Goal: Task Accomplishment & Management: Manage account settings

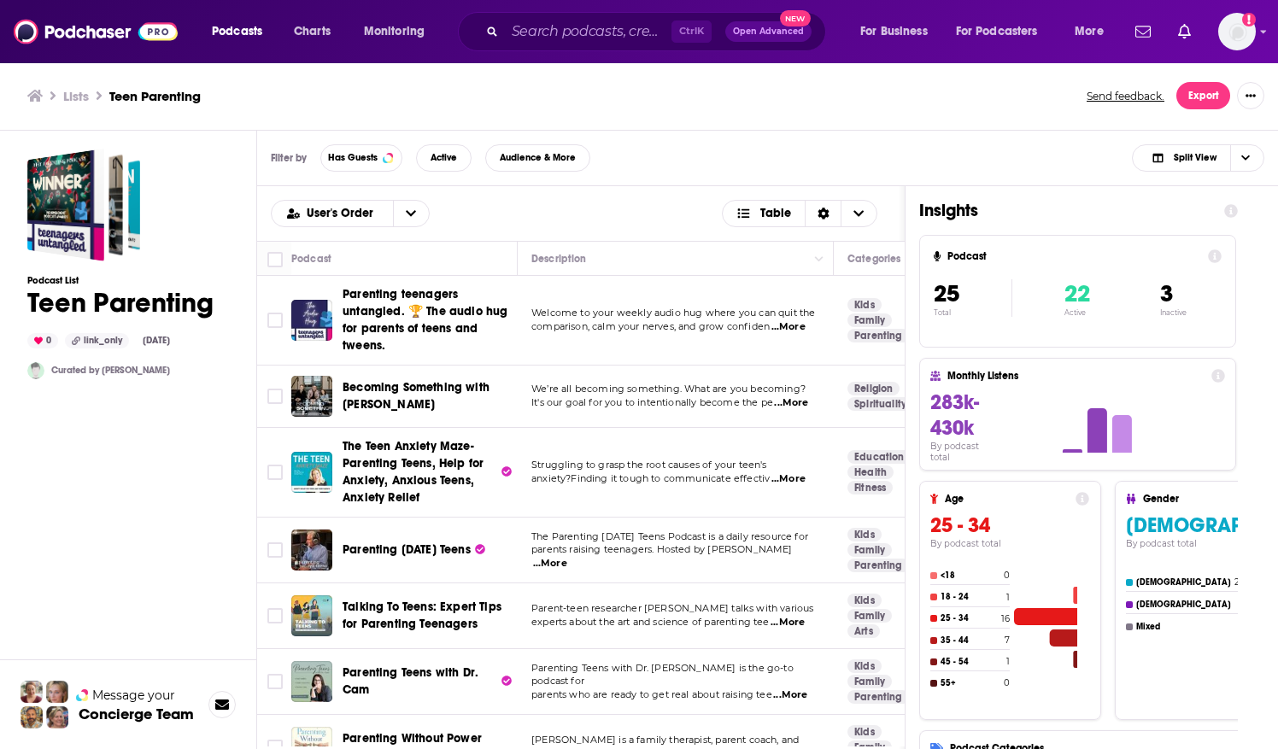
click at [904, 204] on div "User's Order Table" at bounding box center [581, 213] width 648 height 55
click at [277, 260] on input "Toggle select all" at bounding box center [274, 259] width 15 height 15
checkbox input "true"
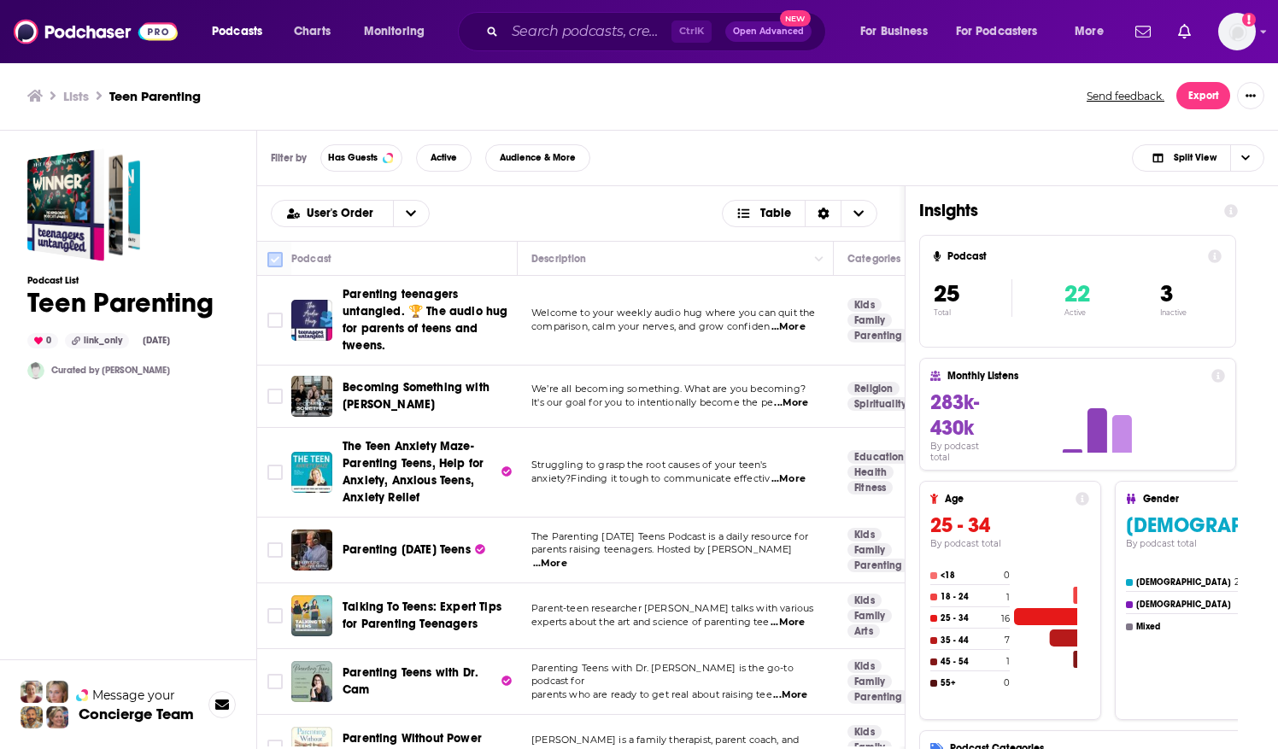
checkbox input "true"
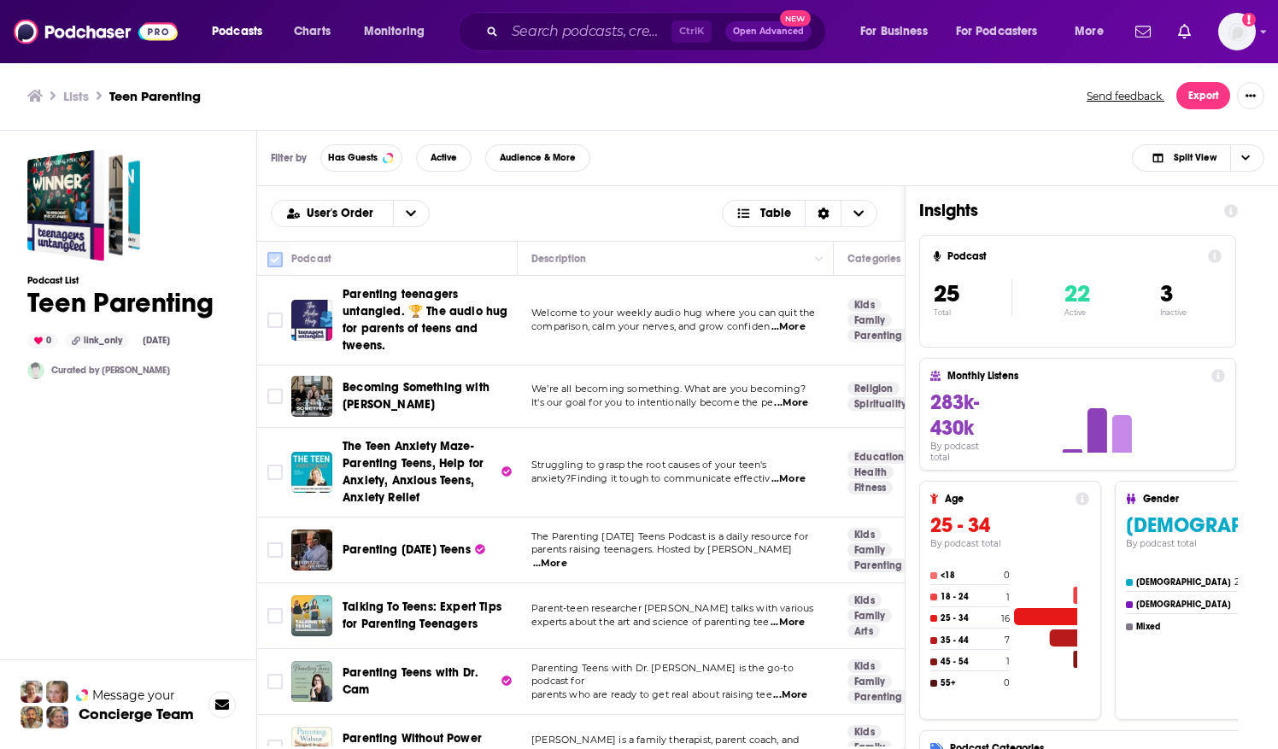
checkbox input "true"
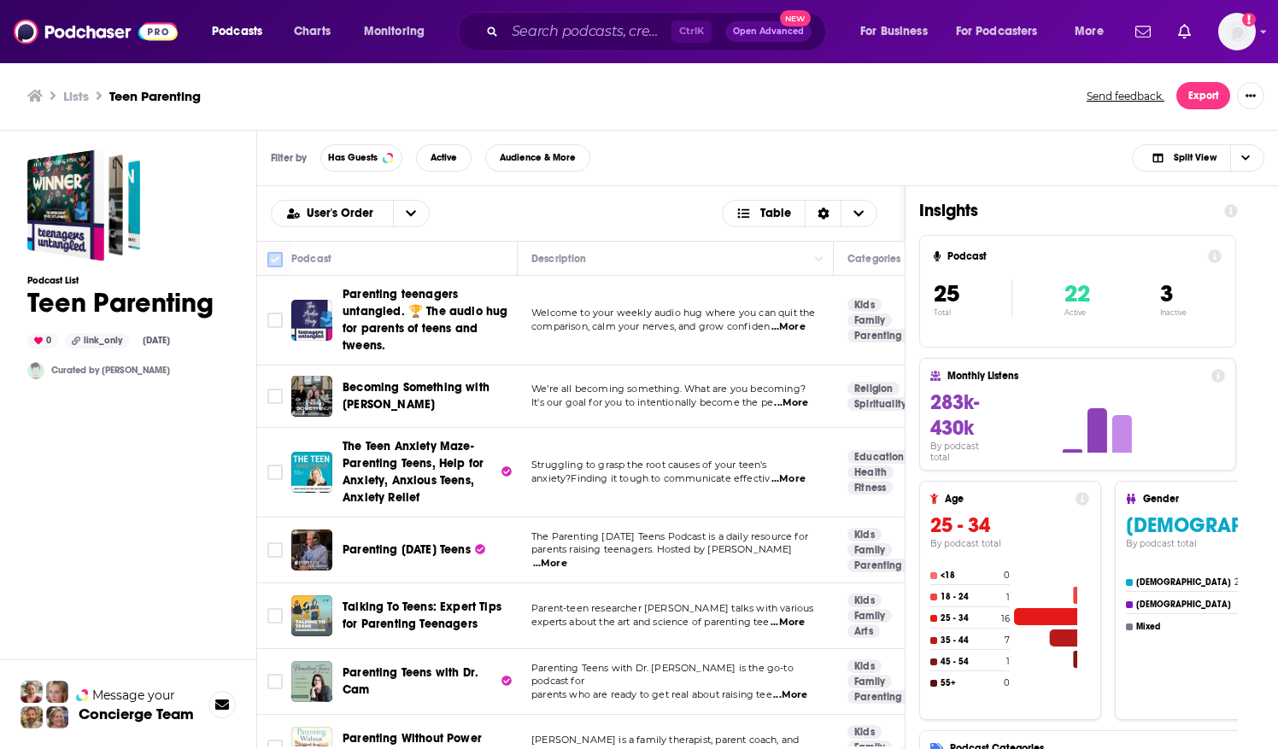
checkbox input "true"
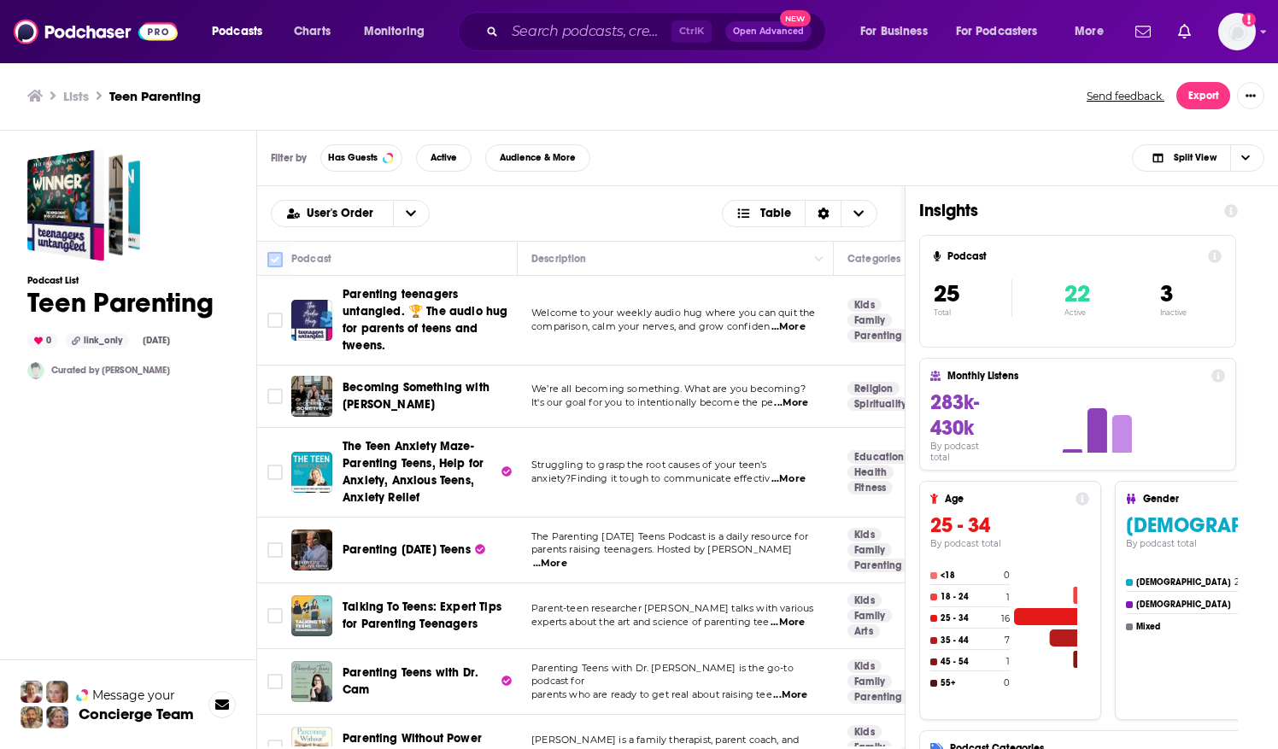
checkbox input "true"
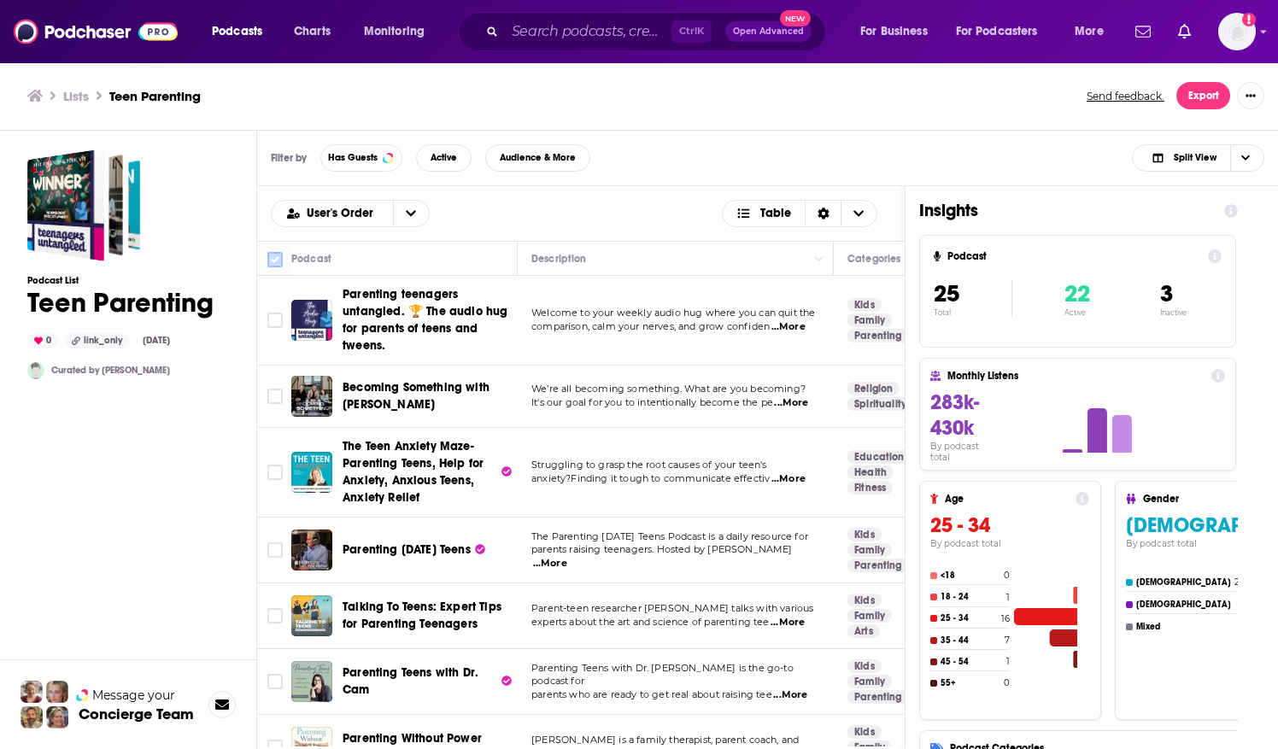
checkbox input "true"
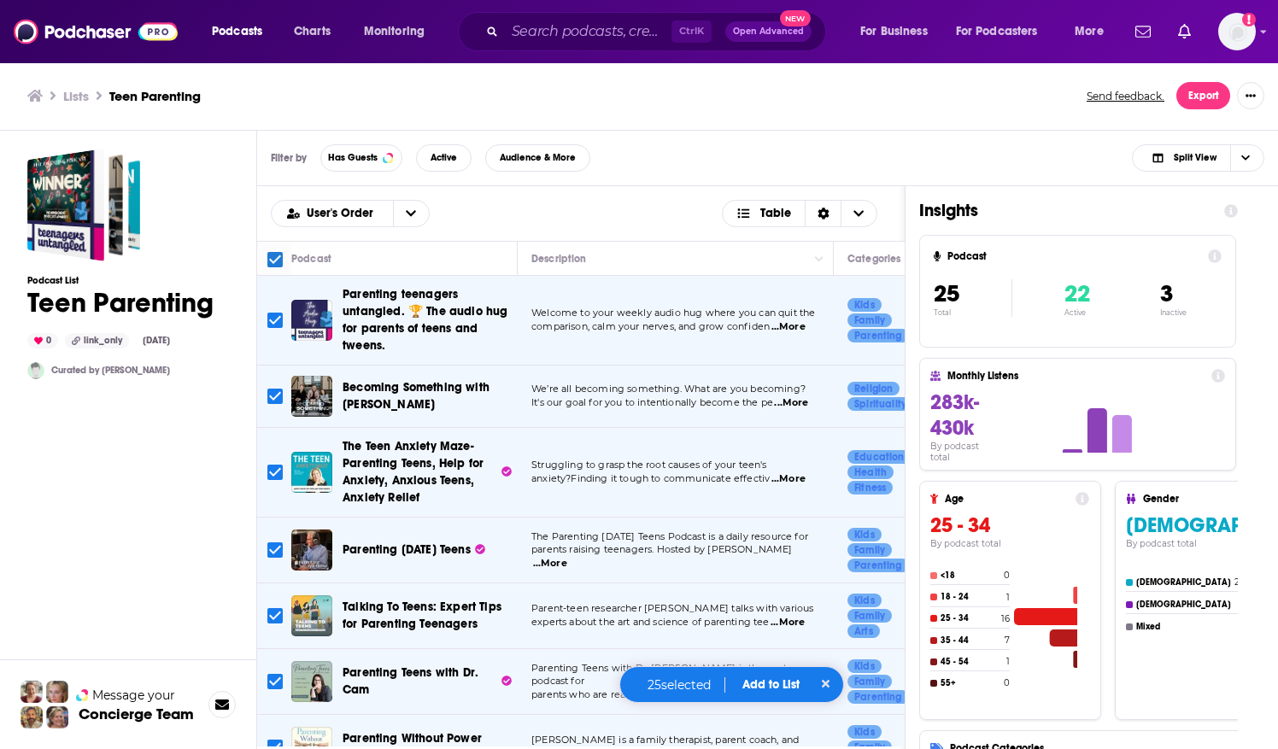
click at [755, 686] on button "Add to List" at bounding box center [771, 684] width 85 height 15
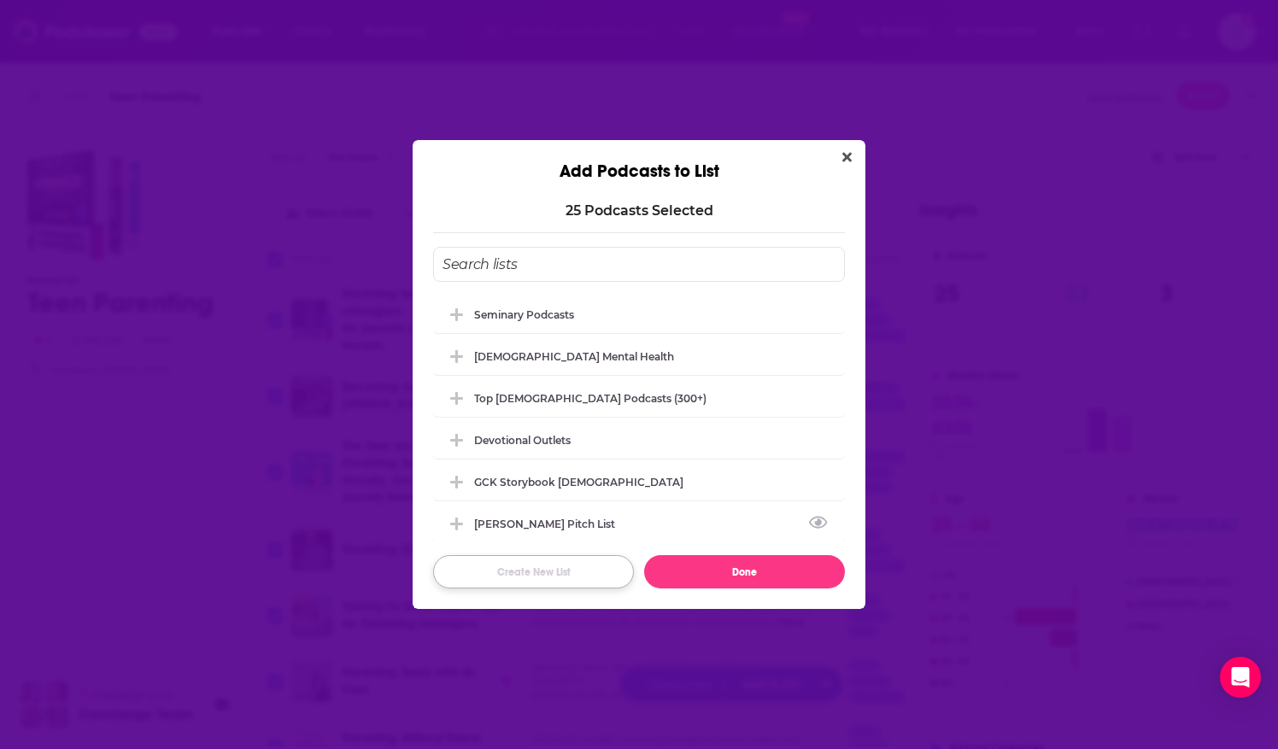
click at [581, 560] on button "Create New List" at bounding box center [533, 571] width 201 height 33
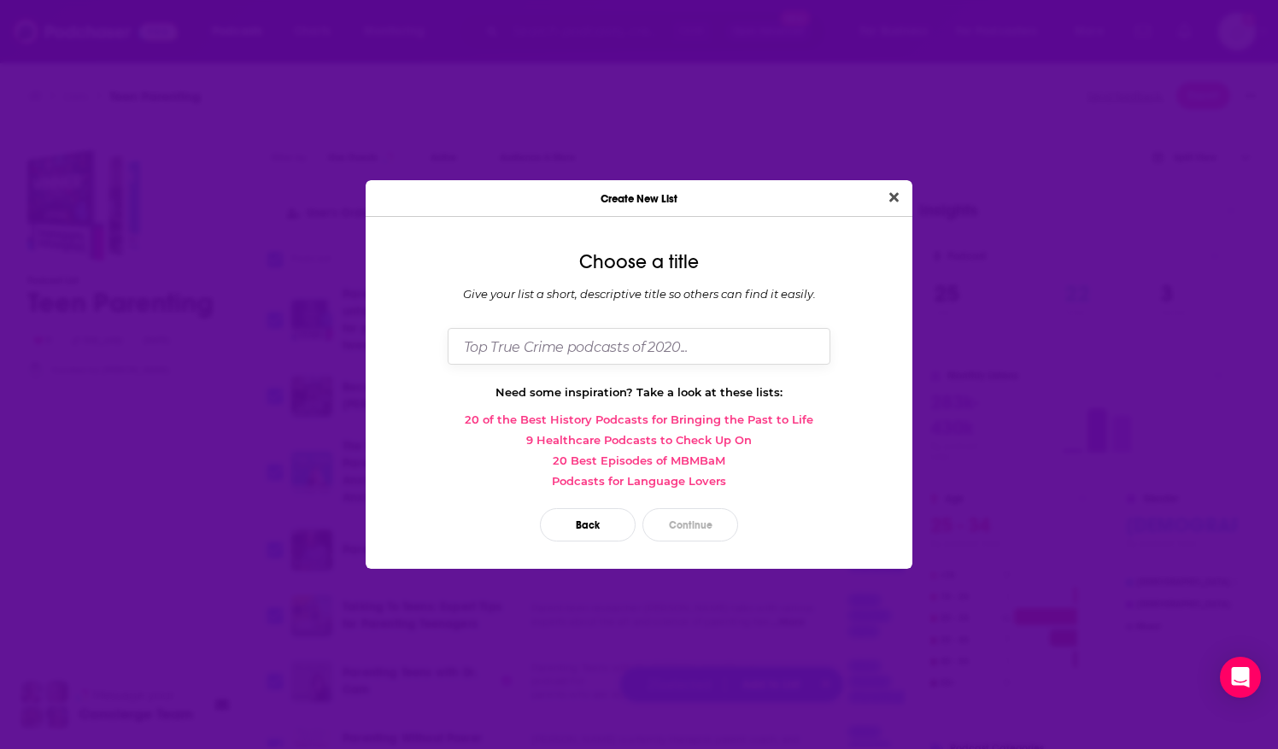
click at [496, 353] on input "Dialog" at bounding box center [639, 346] width 383 height 37
type input "Podcasts for Parents of Teens"
click at [697, 525] on button "Continue" at bounding box center [690, 524] width 96 height 33
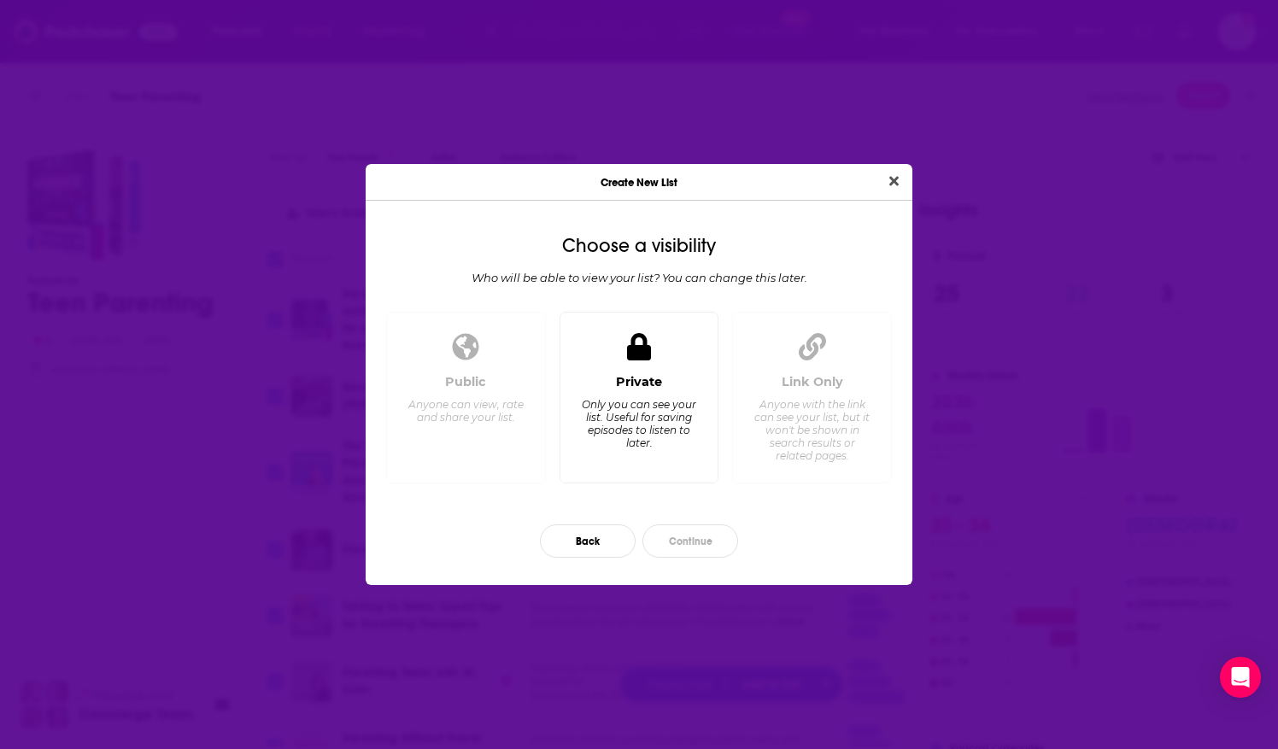
click at [648, 454] on div "Private Only you can see your list. Useful for saving episodes to listen to lat…" at bounding box center [639, 421] width 131 height 95
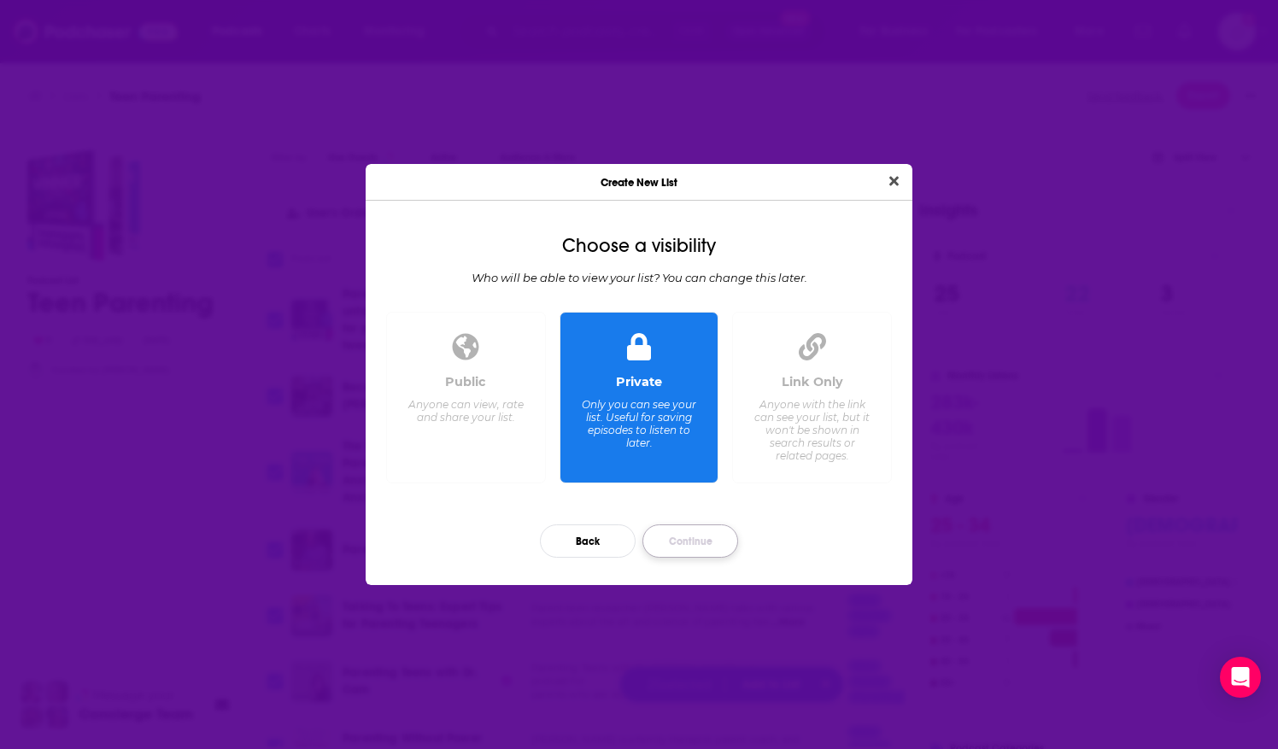
click at [705, 538] on button "Continue" at bounding box center [690, 541] width 96 height 33
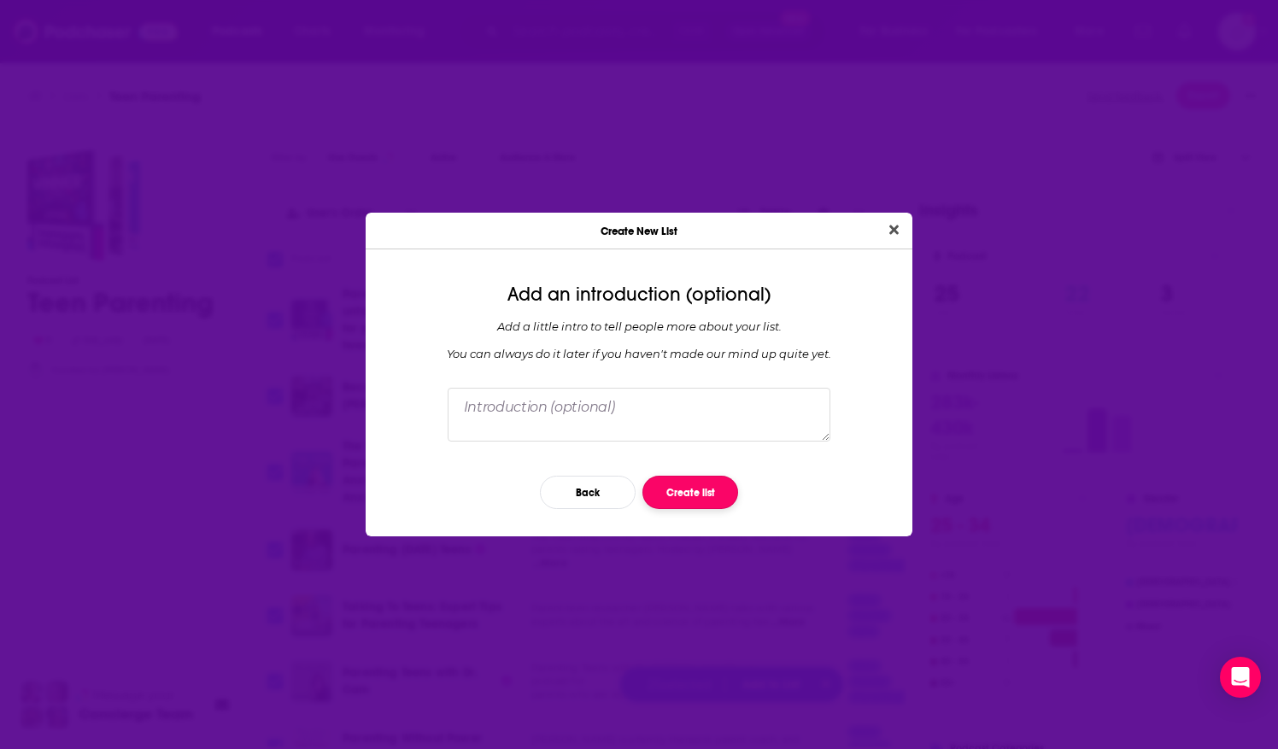
click at [695, 499] on button "Create list" at bounding box center [690, 492] width 96 height 33
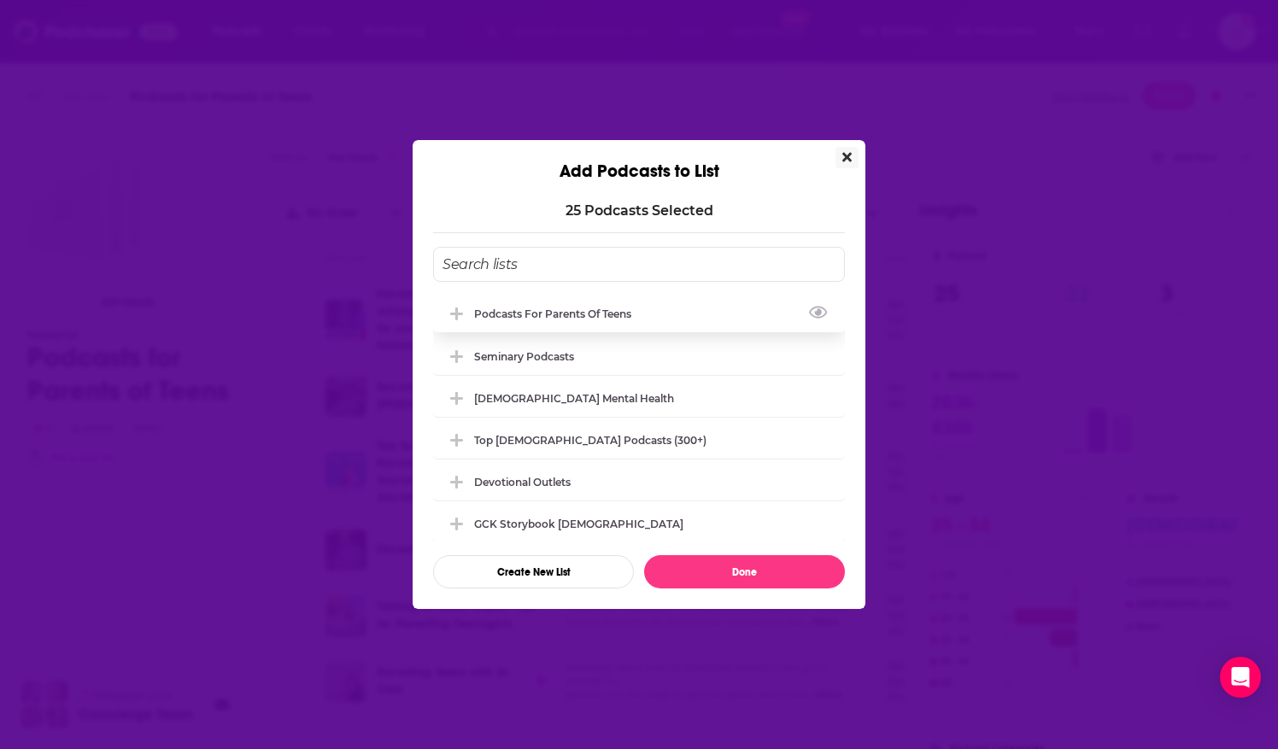
click at [627, 308] on div "Podcasts for Parents of Teens" at bounding box center [557, 314] width 167 height 13
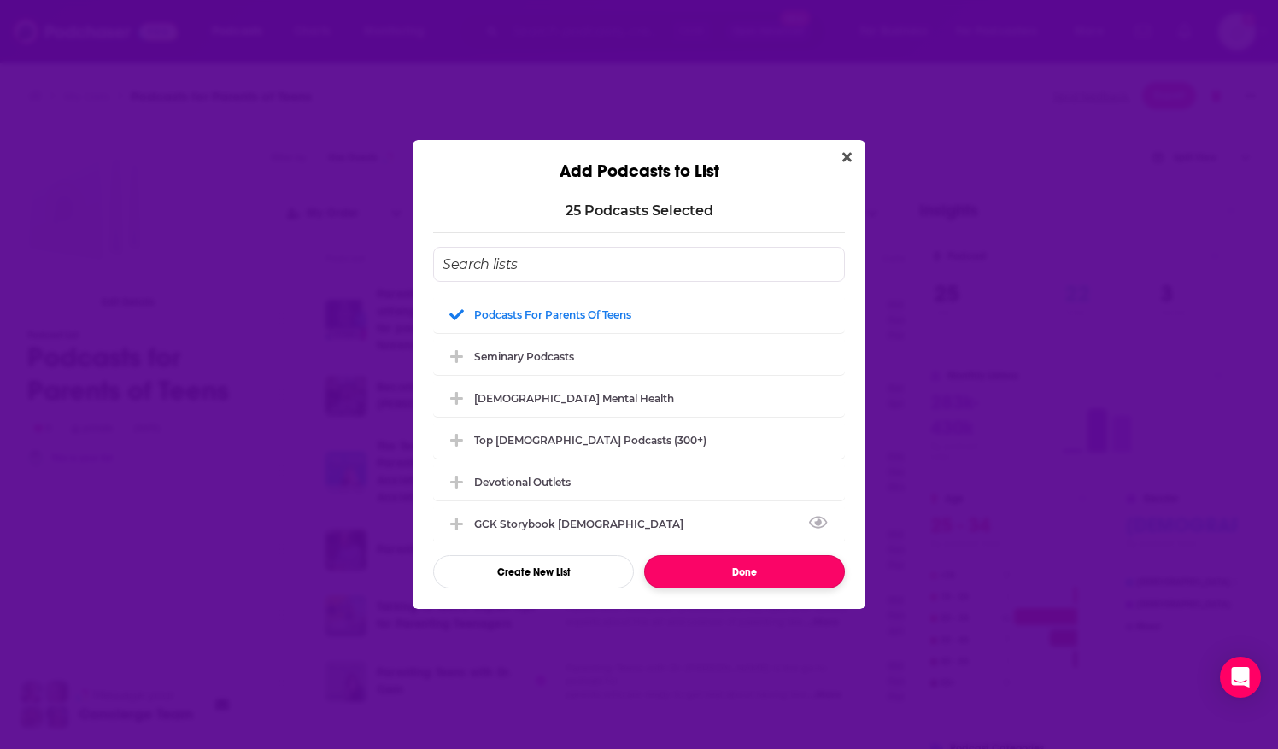
click at [725, 572] on button "Done" at bounding box center [744, 571] width 201 height 33
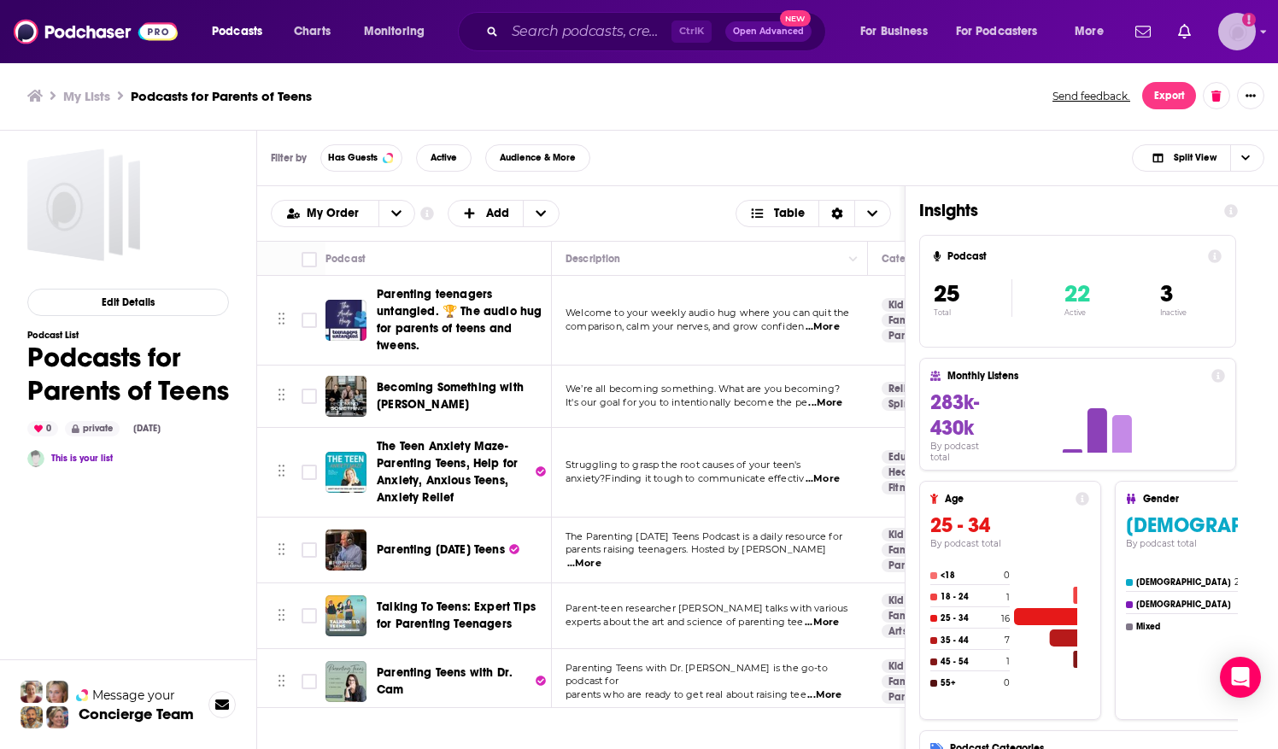
click at [1237, 39] on img "Logged in as ShellB" at bounding box center [1237, 32] width 38 height 38
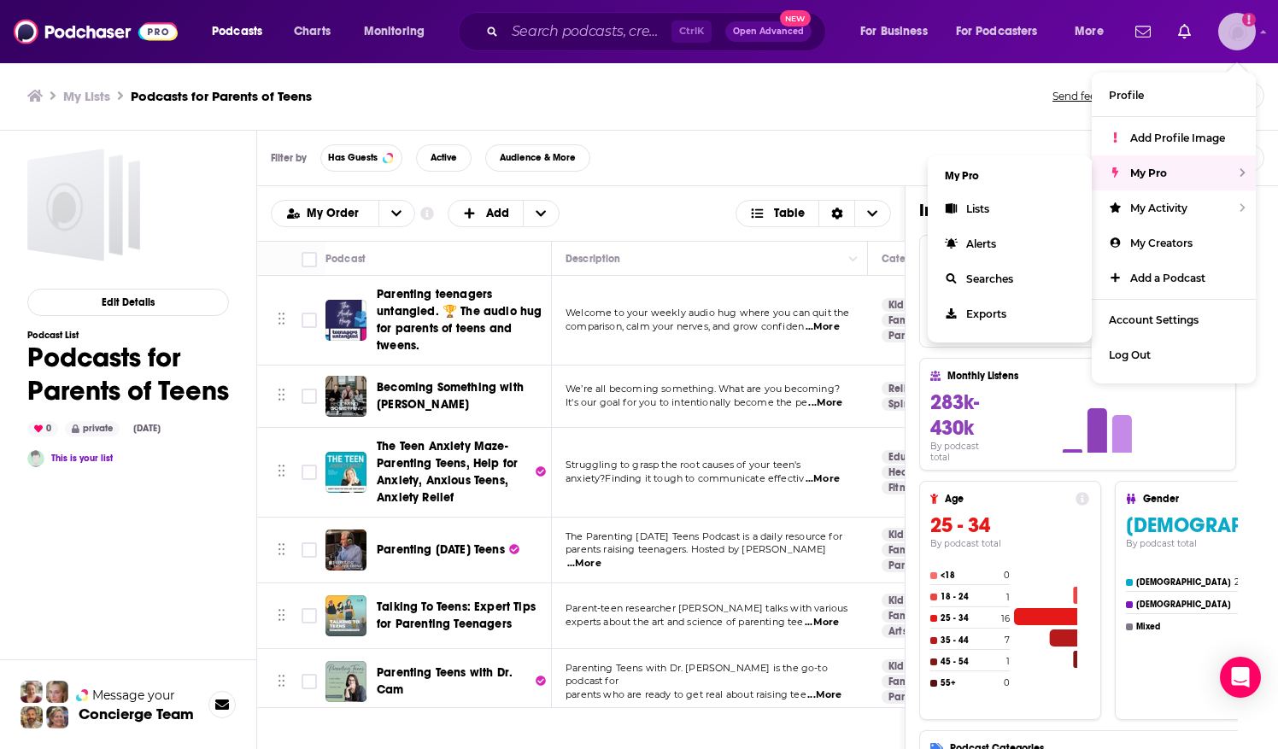
click at [986, 207] on span "Lists" at bounding box center [977, 208] width 23 height 13
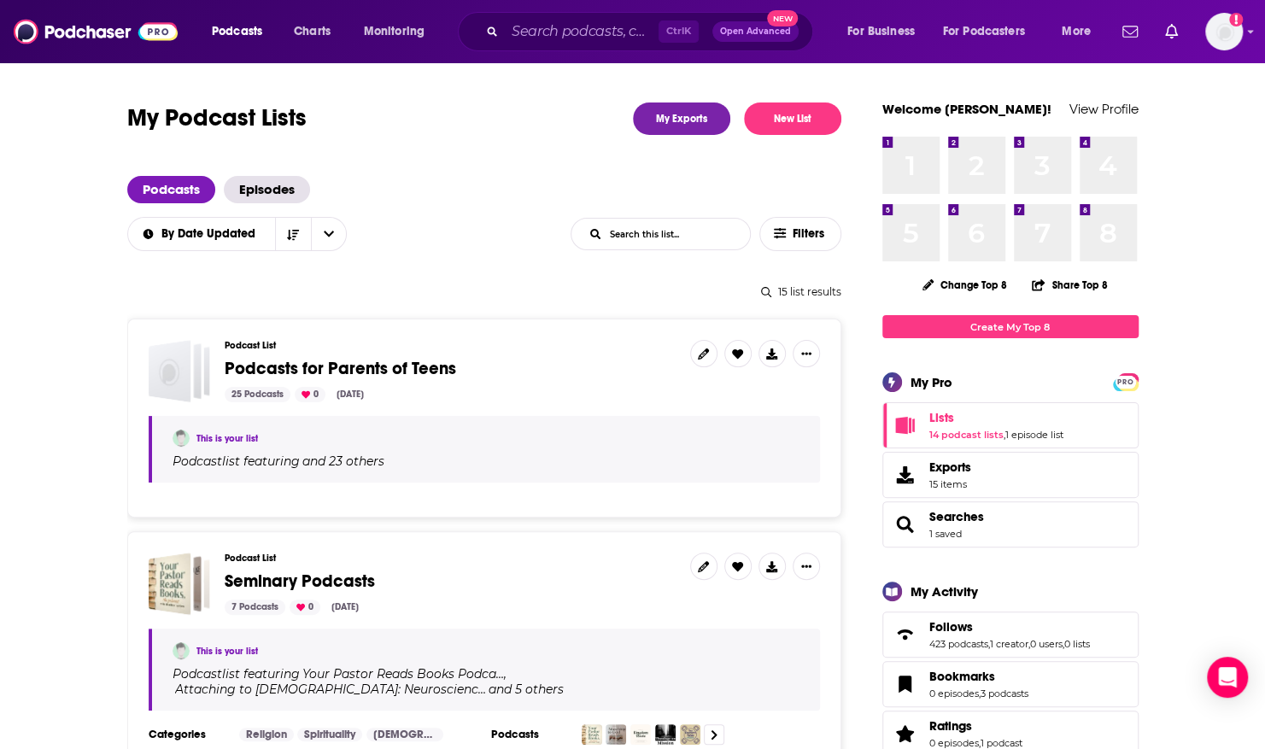
click at [234, 366] on span "Podcasts for Parents of Teens" at bounding box center [341, 368] width 232 height 21
